Goal: Task Accomplishment & Management: Manage account settings

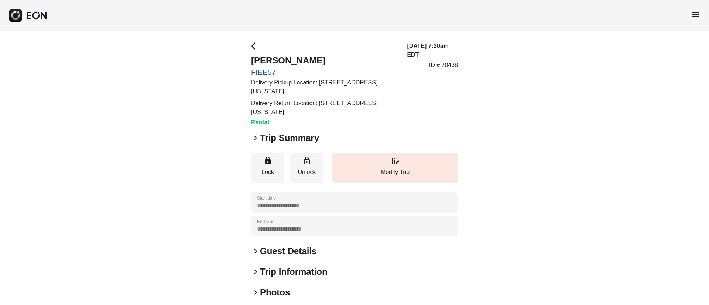
click at [291, 291] on div "keyboard_arrow_right Photos" at bounding box center [354, 293] width 207 height 12
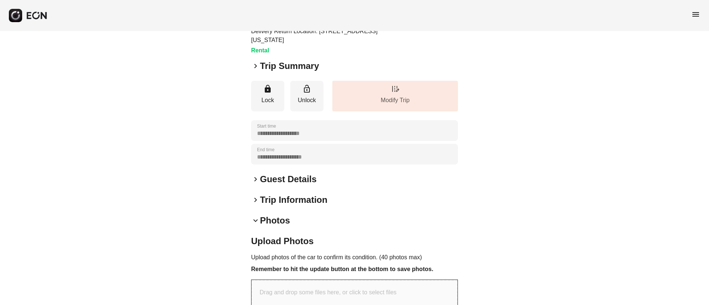
scroll to position [181, 0]
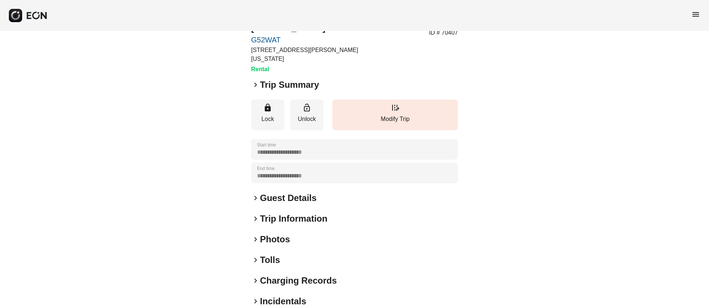
scroll to position [55, 0]
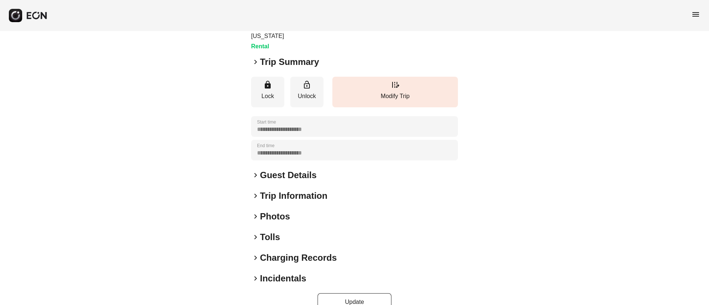
click at [296, 170] on h2 "Guest Details" at bounding box center [288, 175] width 56 height 12
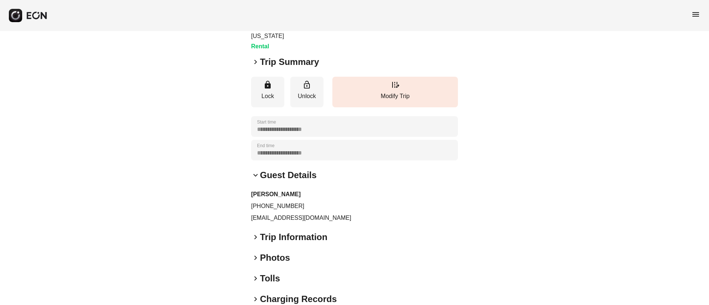
click at [309, 169] on h2 "Guest Details" at bounding box center [288, 175] width 56 height 12
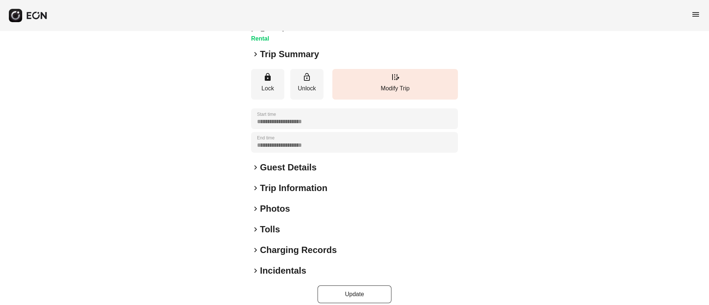
click at [305, 203] on div "keyboard_arrow_right Photos" at bounding box center [354, 209] width 207 height 12
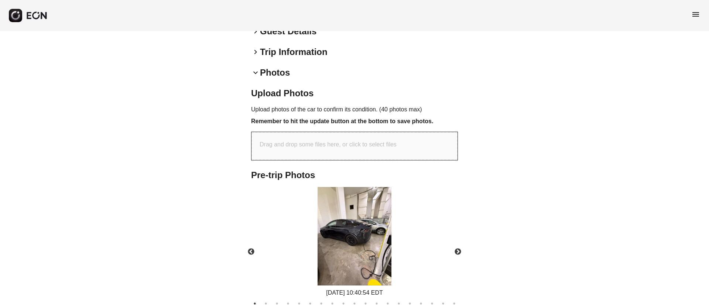
scroll to position [229, 0]
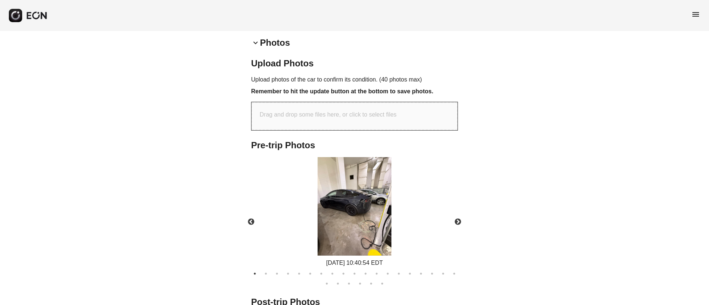
click at [363, 200] on img at bounding box center [355, 206] width 74 height 99
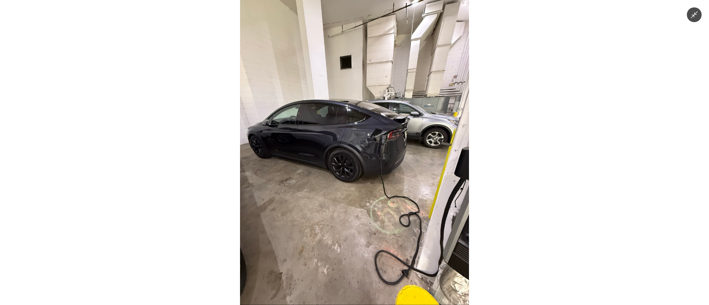
click at [363, 197] on img at bounding box center [354, 152] width 229 height 305
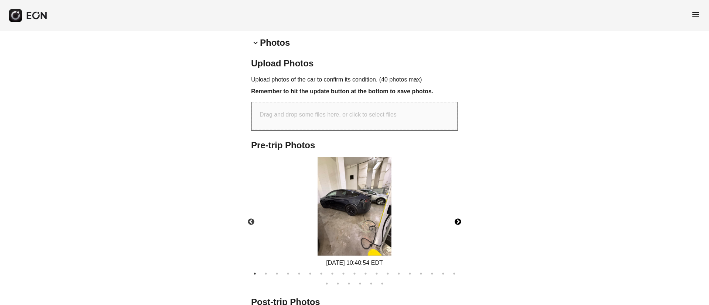
click at [455, 210] on button "Next" at bounding box center [458, 222] width 26 height 26
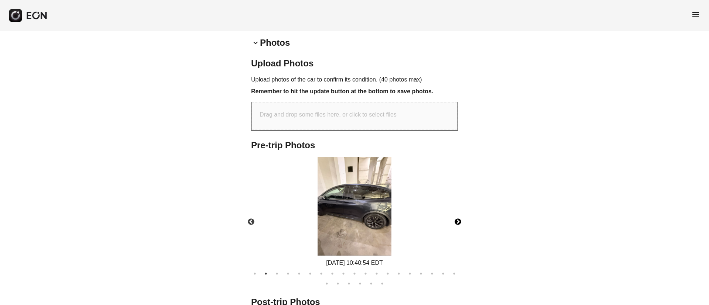
click at [455, 210] on button "Next" at bounding box center [458, 222] width 26 height 26
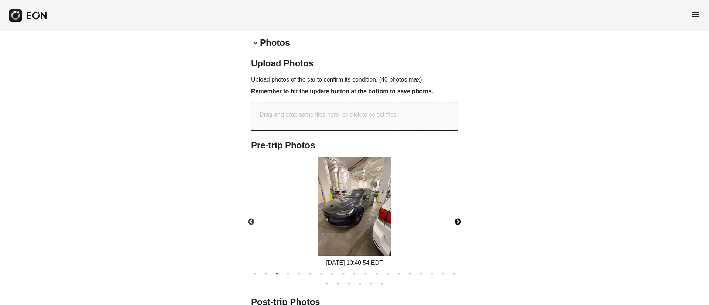
click at [455, 210] on button "Next" at bounding box center [458, 222] width 26 height 26
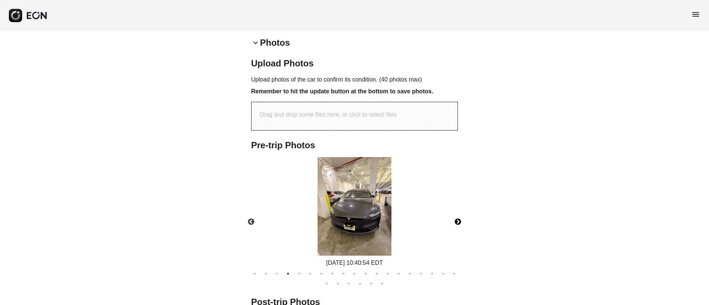
click at [381, 222] on img at bounding box center [355, 206] width 74 height 99
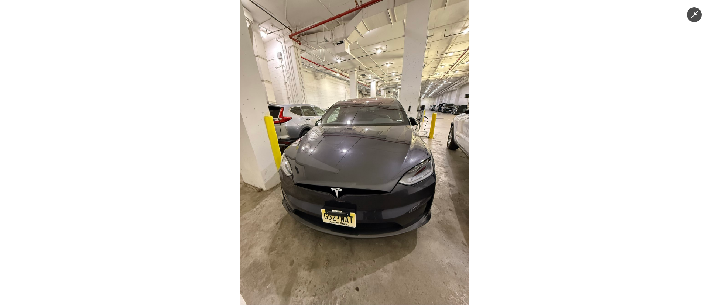
click at [410, 210] on img at bounding box center [354, 152] width 229 height 305
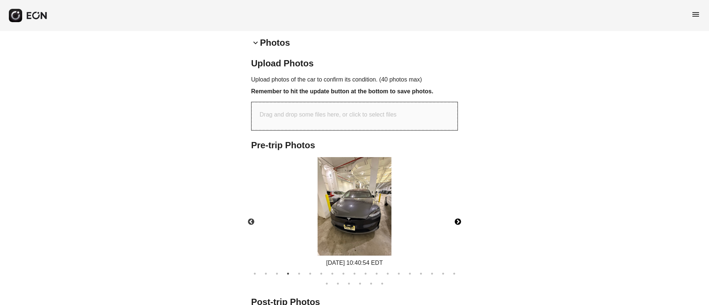
click at [461, 210] on button "Next" at bounding box center [458, 222] width 26 height 26
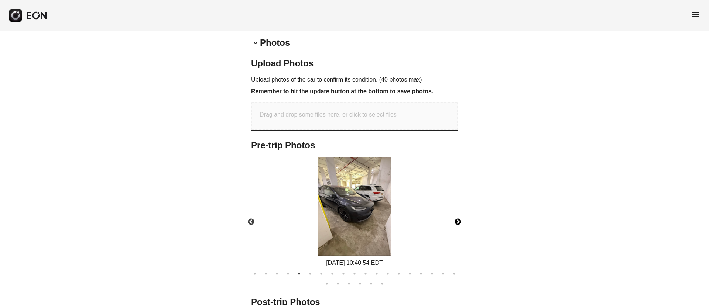
click at [456, 213] on button "Next" at bounding box center [458, 222] width 26 height 26
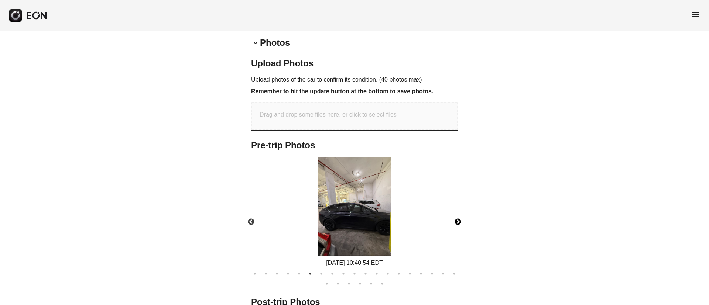
click at [456, 213] on button "Next" at bounding box center [458, 222] width 26 height 26
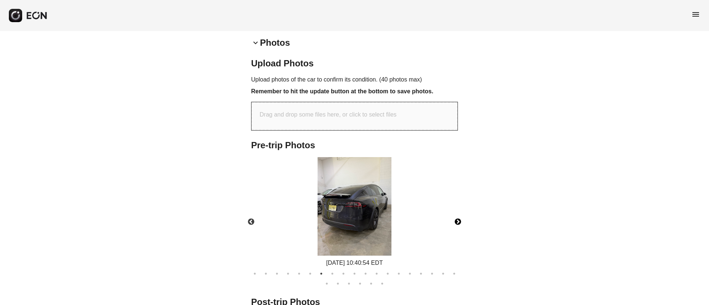
click at [337, 208] on img at bounding box center [355, 206] width 74 height 99
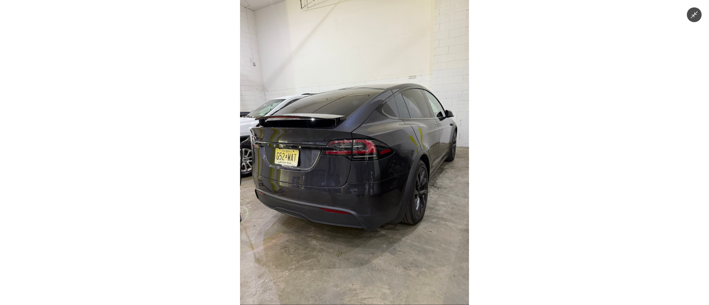
click at [337, 208] on img at bounding box center [354, 152] width 229 height 305
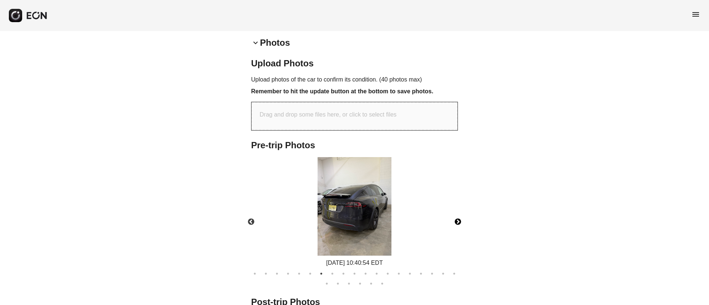
click at [457, 213] on button "Next" at bounding box center [458, 222] width 26 height 26
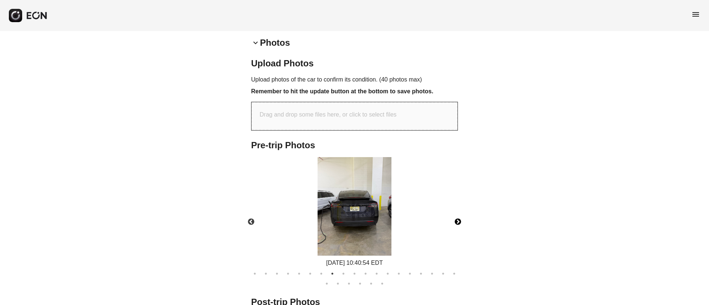
click at [363, 209] on img at bounding box center [355, 206] width 74 height 99
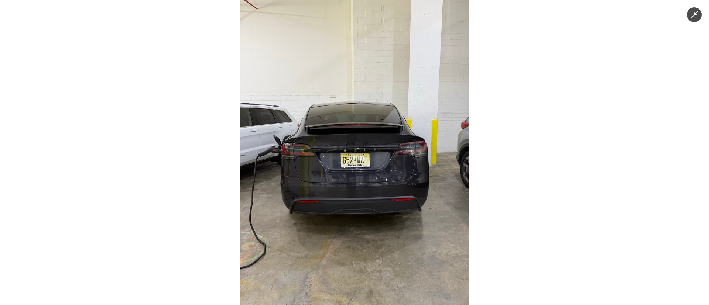
click at [363, 209] on img at bounding box center [354, 152] width 229 height 305
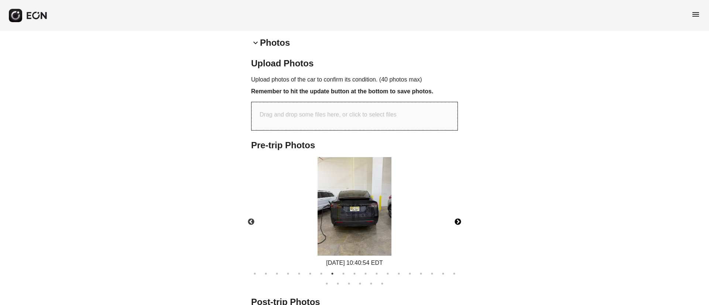
click at [460, 214] on button "Next" at bounding box center [458, 222] width 26 height 26
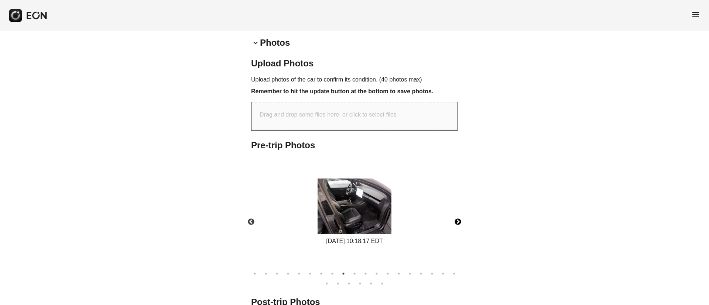
click at [379, 214] on img at bounding box center [355, 206] width 74 height 55
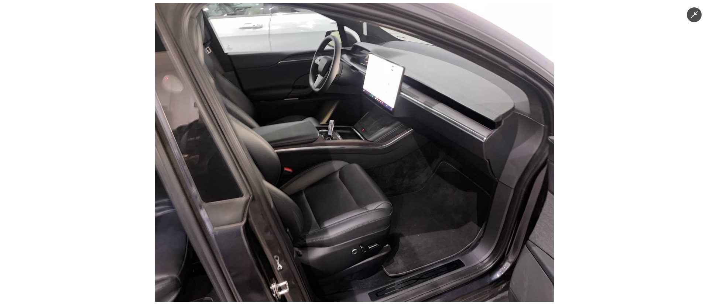
click at [379, 214] on img at bounding box center [354, 152] width 399 height 299
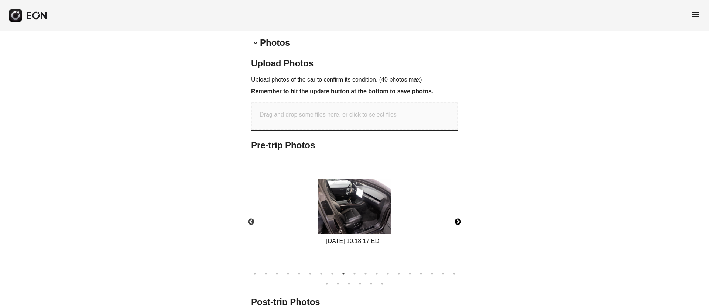
click at [459, 215] on button "Next" at bounding box center [458, 222] width 26 height 26
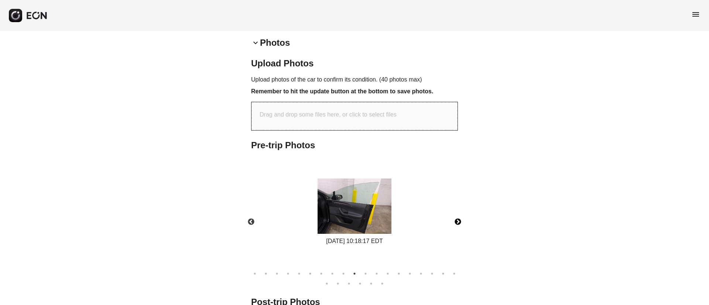
click at [459, 215] on button "Next" at bounding box center [458, 222] width 26 height 26
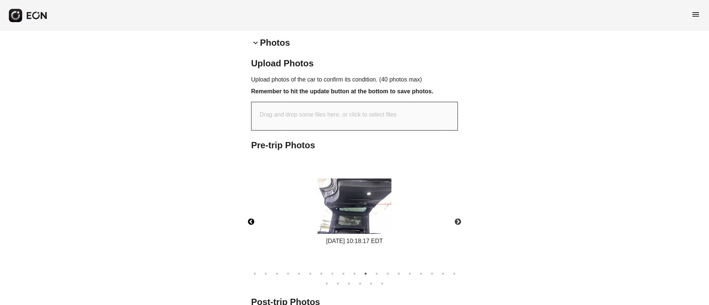
click at [250, 211] on button "Previous" at bounding box center [251, 222] width 26 height 26
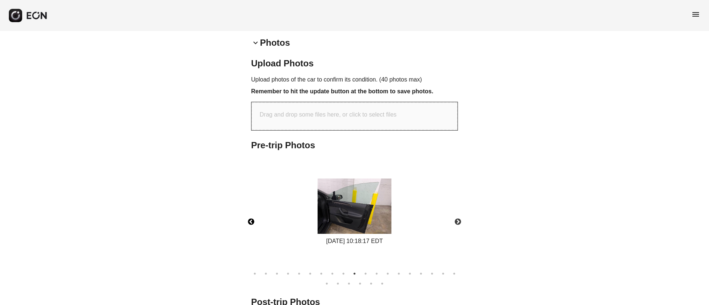
click at [250, 211] on button "Previous" at bounding box center [251, 222] width 26 height 26
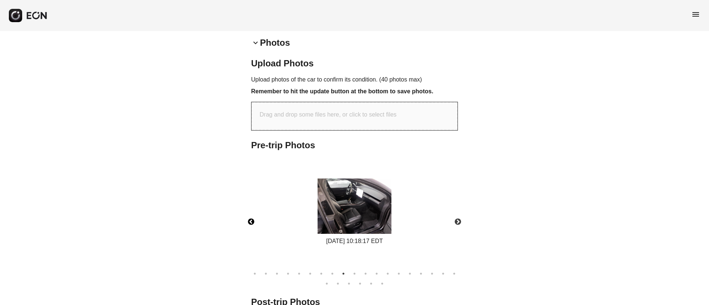
click at [250, 211] on button "Previous" at bounding box center [251, 222] width 26 height 26
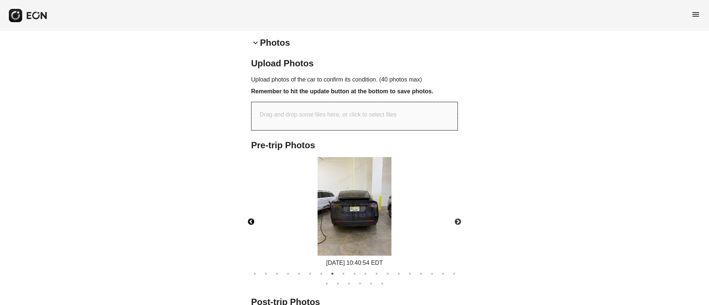
click at [352, 217] on img at bounding box center [355, 206] width 74 height 99
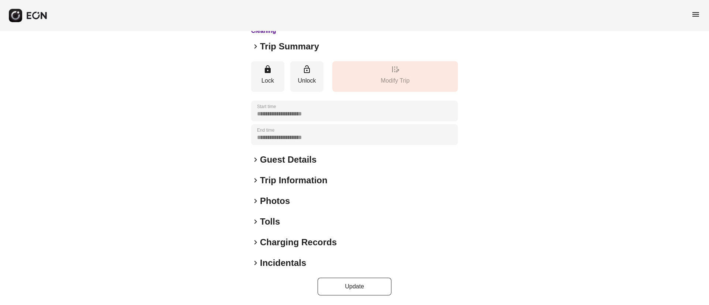
scroll to position [63, 0]
click at [303, 205] on div "keyboard_arrow_right Photos" at bounding box center [354, 200] width 207 height 12
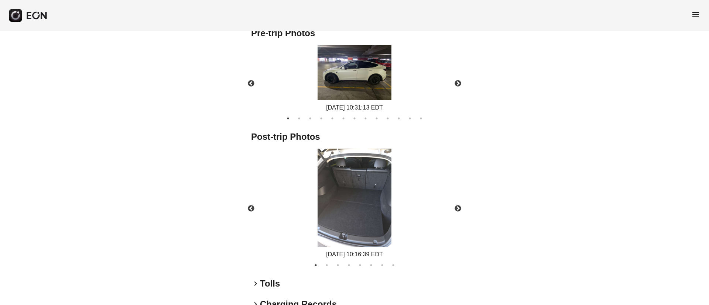
scroll to position [396, 0]
